Goal: Check status: Check status

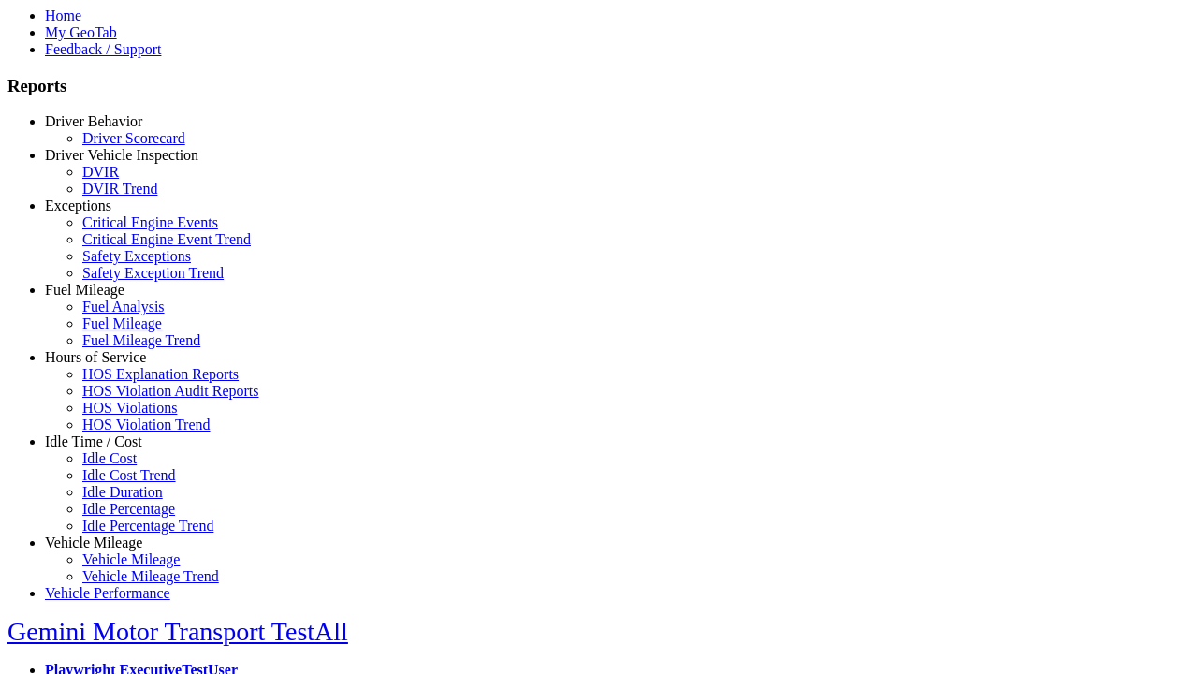
click at [108, 365] on link "Hours of Service" at bounding box center [95, 357] width 101 height 16
click at [122, 382] on link "HOS Explanation Reports" at bounding box center [160, 374] width 156 height 16
type input "**********"
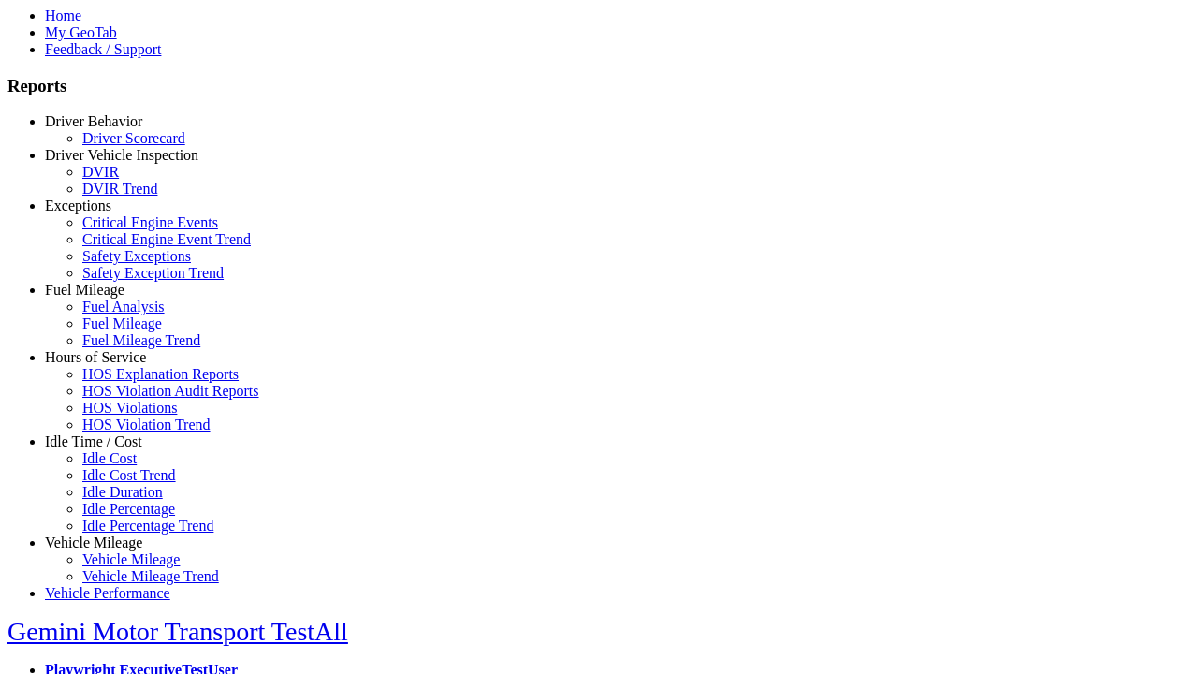
type input "*********"
